Goal: Find specific page/section: Find specific page/section

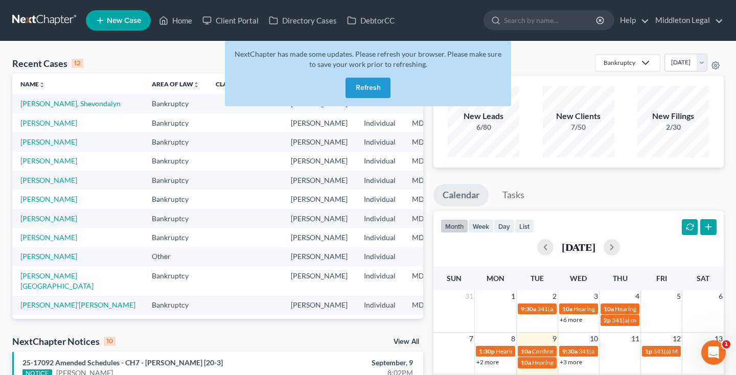
click at [364, 94] on button "Refresh" at bounding box center [367, 88] width 45 height 20
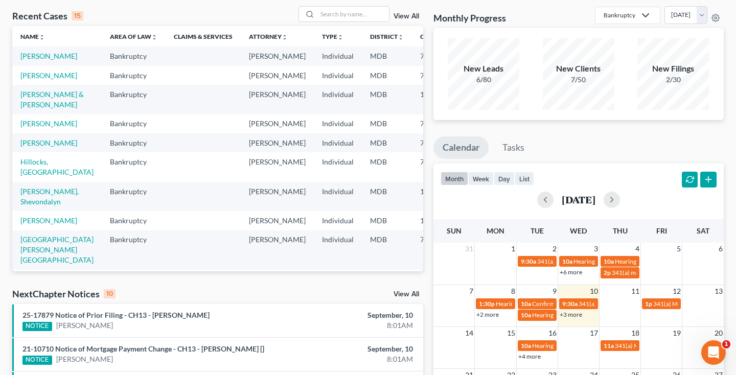
click at [567, 313] on link "+3 more" at bounding box center [570, 315] width 22 height 8
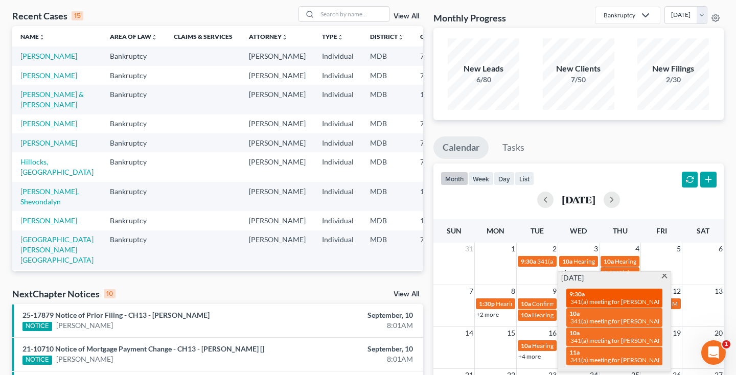
click at [604, 301] on span "341(a) meeting for [PERSON_NAME]" at bounding box center [619, 302] width 99 height 8
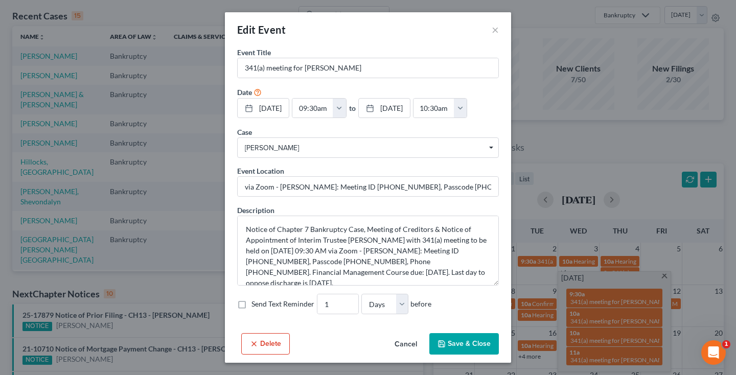
click at [666, 276] on div "Edit Event × Event Title * 341(a) meeting for Nathaniel Peacock Date 9/10/2025 …" at bounding box center [368, 187] width 736 height 375
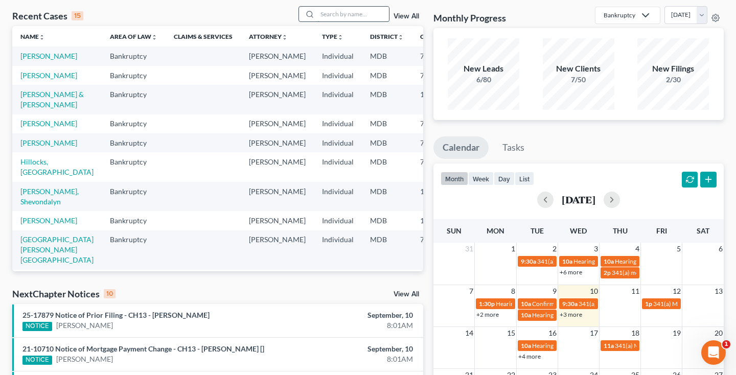
click at [371, 18] on input "search" at bounding box center [353, 14] width 72 height 15
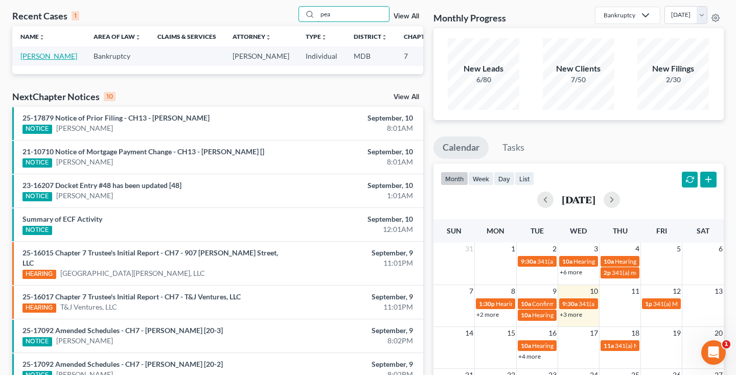
type input "pea"
click at [43, 60] on link "[PERSON_NAME]" at bounding box center [48, 56] width 57 height 9
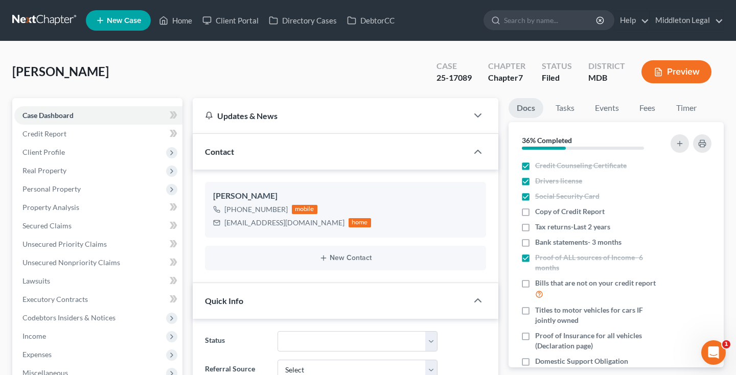
click at [54, 22] on link at bounding box center [44, 20] width 65 height 18
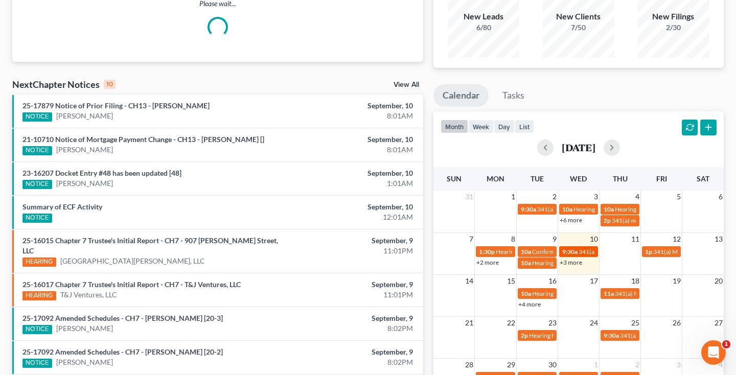
scroll to position [106, 0]
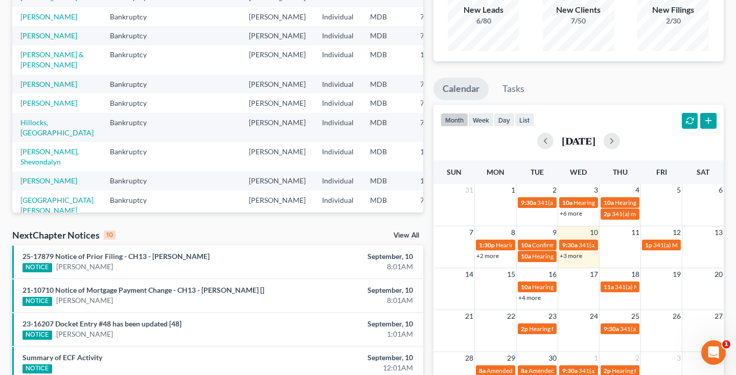
click at [571, 258] on link "+3 more" at bounding box center [570, 256] width 22 height 8
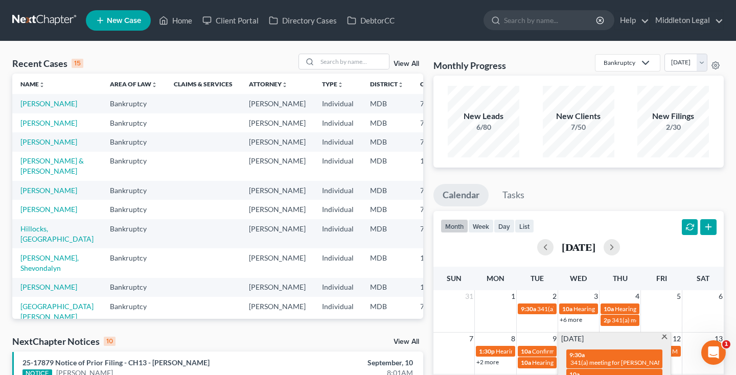
scroll to position [0, 0]
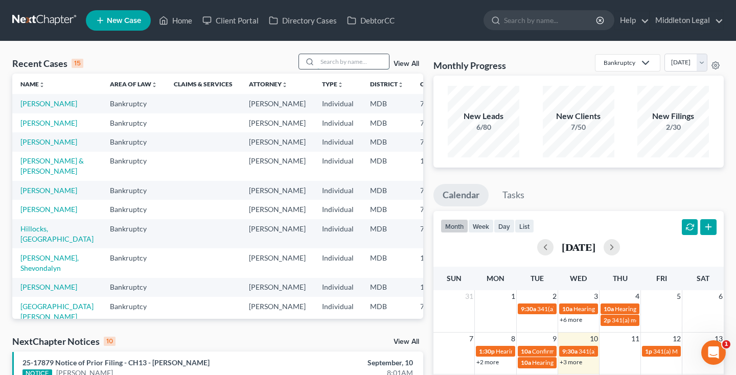
click at [376, 68] on input "search" at bounding box center [353, 61] width 72 height 15
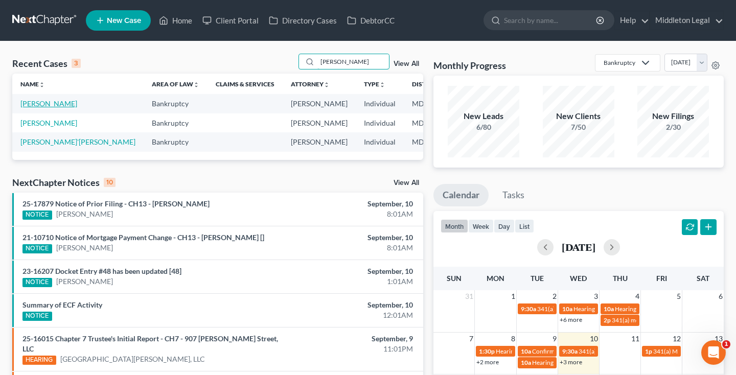
type input "[PERSON_NAME]"
click at [28, 108] on link "[PERSON_NAME]" at bounding box center [48, 103] width 57 height 9
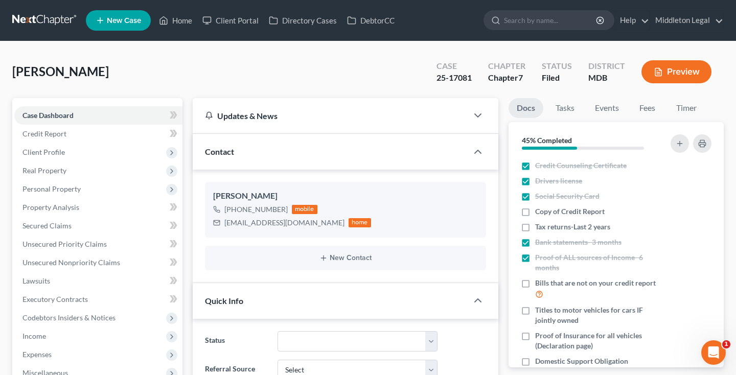
scroll to position [189, 0]
click at [40, 22] on link at bounding box center [44, 20] width 65 height 18
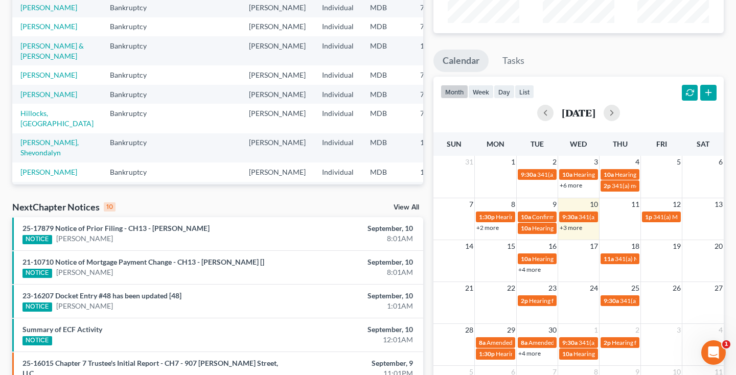
scroll to position [143, 0]
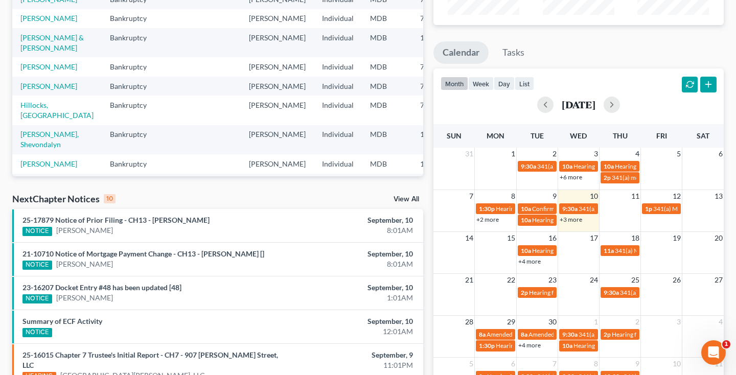
click at [567, 222] on link "+3 more" at bounding box center [570, 220] width 22 height 8
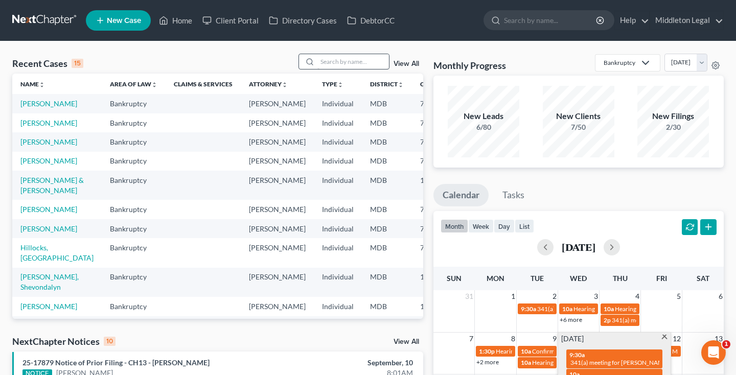
scroll to position [0, 0]
click at [359, 62] on input "search" at bounding box center [353, 61] width 72 height 15
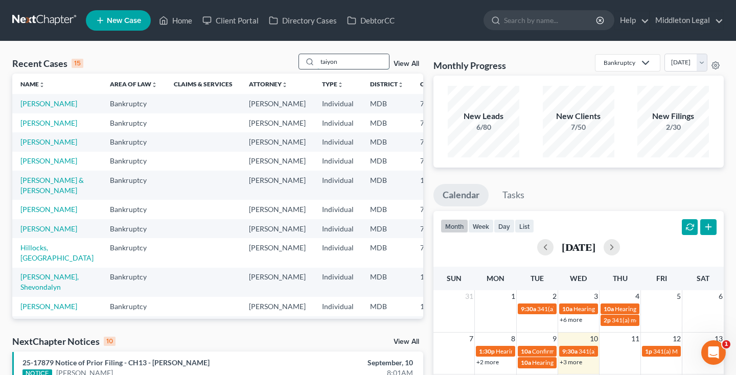
type input "taiyon"
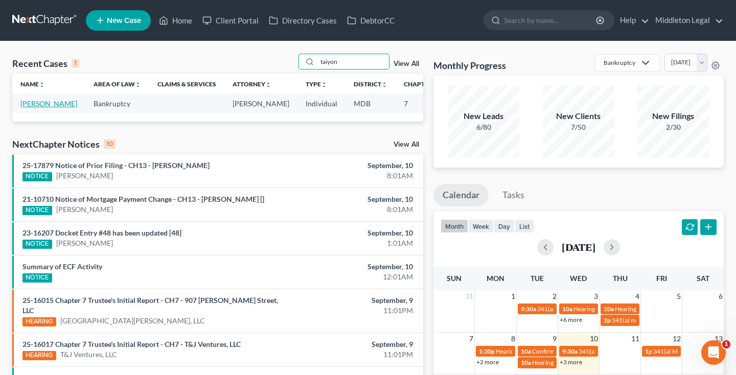
click at [35, 108] on link "Gregory, Taiyon" at bounding box center [48, 103] width 57 height 9
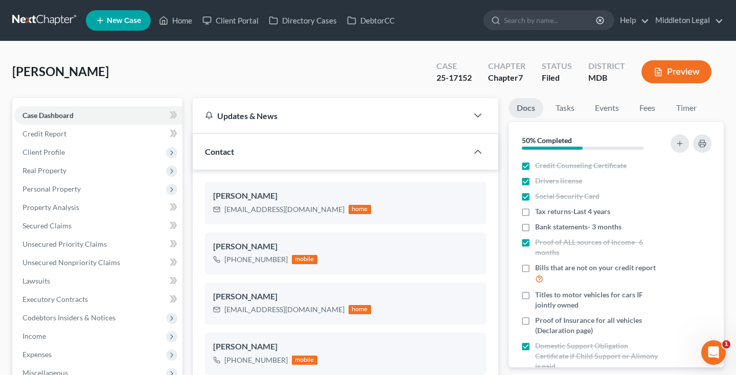
scroll to position [805, 0]
